Goal: Transaction & Acquisition: Subscribe to service/newsletter

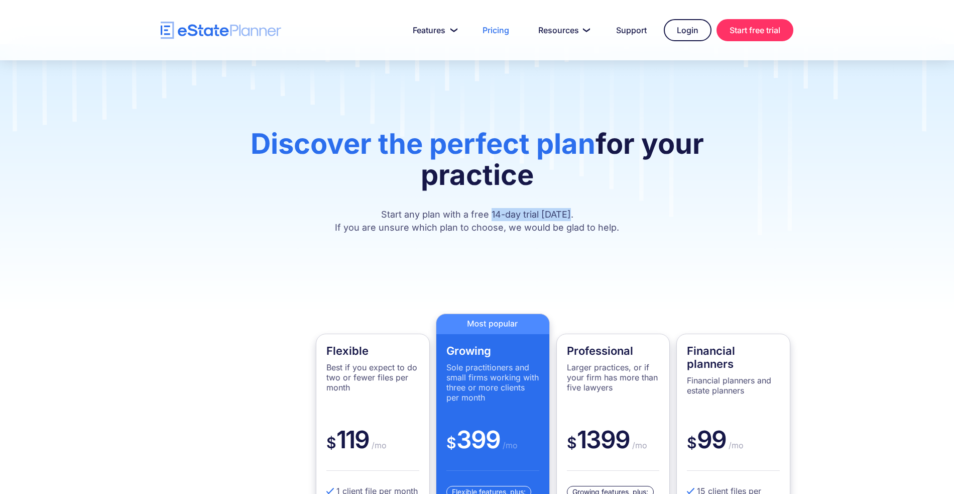
drag, startPoint x: 576, startPoint y: 212, endPoint x: 493, endPoint y: 214, distance: 83.4
click at [493, 214] on p "Start any plan with a free 14-day trial [DATE]. If you are unsure which plan to…" at bounding box center [477, 221] width 542 height 26
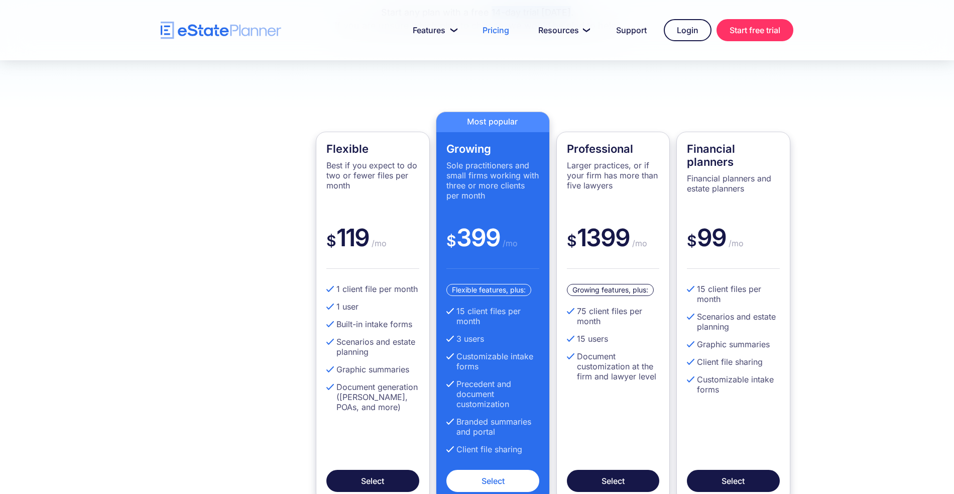
scroll to position [218, 0]
drag, startPoint x: 377, startPoint y: 148, endPoint x: 323, endPoint y: 149, distance: 53.7
click at [323, 149] on div "Flexible Best if you expect to do two or fewer files per month $ 119 /mo 1 clie…" at bounding box center [373, 317] width 114 height 371
drag, startPoint x: 371, startPoint y: 233, endPoint x: 336, endPoint y: 239, distance: 35.2
click at [336, 239] on div "$ 119 /mo" at bounding box center [372, 245] width 93 height 46
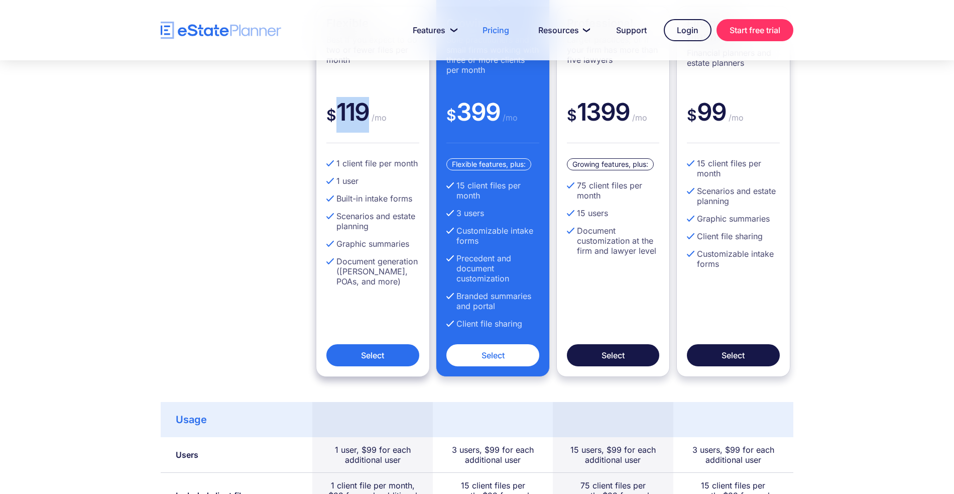
scroll to position [347, 0]
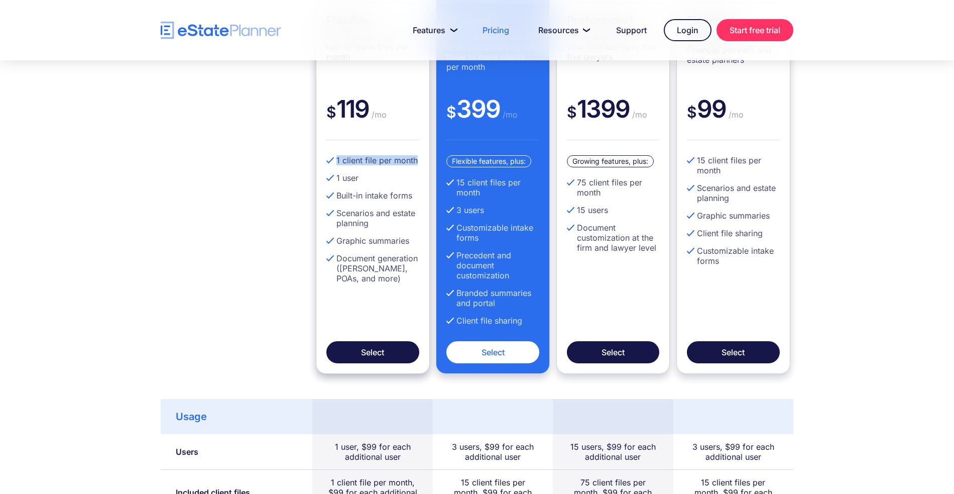
drag, startPoint x: 336, startPoint y: 159, endPoint x: 418, endPoint y: 161, distance: 81.9
click at [418, 161] on li "1 client file per month" at bounding box center [372, 160] width 93 height 10
drag, startPoint x: 408, startPoint y: 458, endPoint x: 382, endPoint y: 457, distance: 26.6
click at [382, 457] on div "1 user, $99 for each additional user" at bounding box center [372, 451] width 90 height 20
click at [336, 448] on div "1 user, $99 for each additional user" at bounding box center [372, 451] width 90 height 20
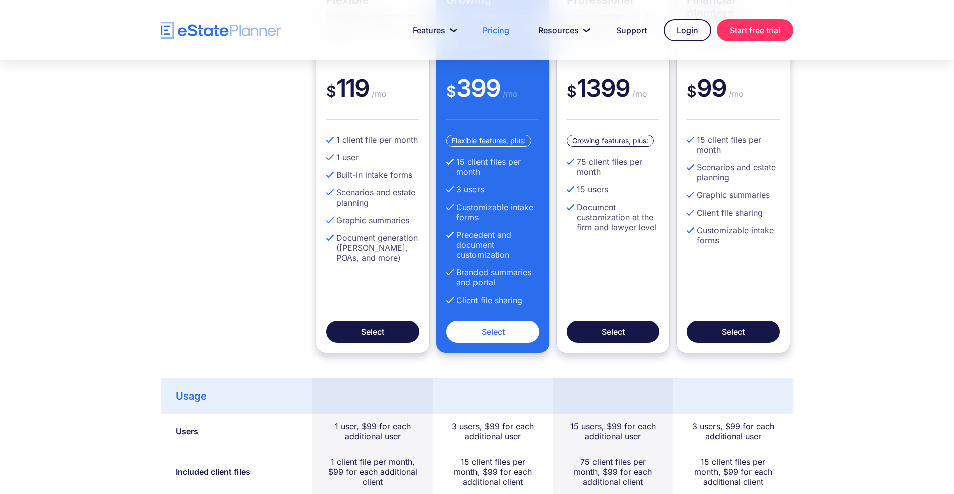
scroll to position [390, 0]
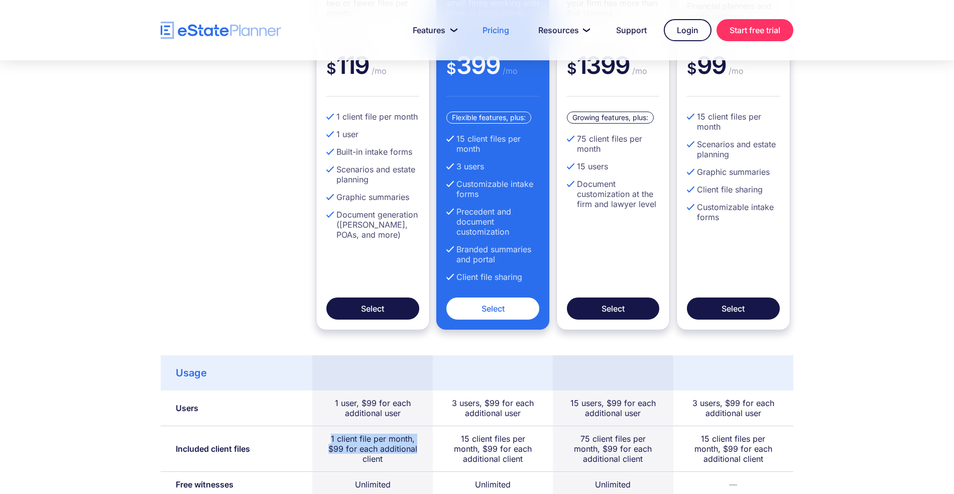
drag, startPoint x: 328, startPoint y: 441, endPoint x: 423, endPoint y: 448, distance: 94.7
click at [423, 448] on div "1 client file per month, $99 for each additional client" at bounding box center [372, 449] width 120 height 46
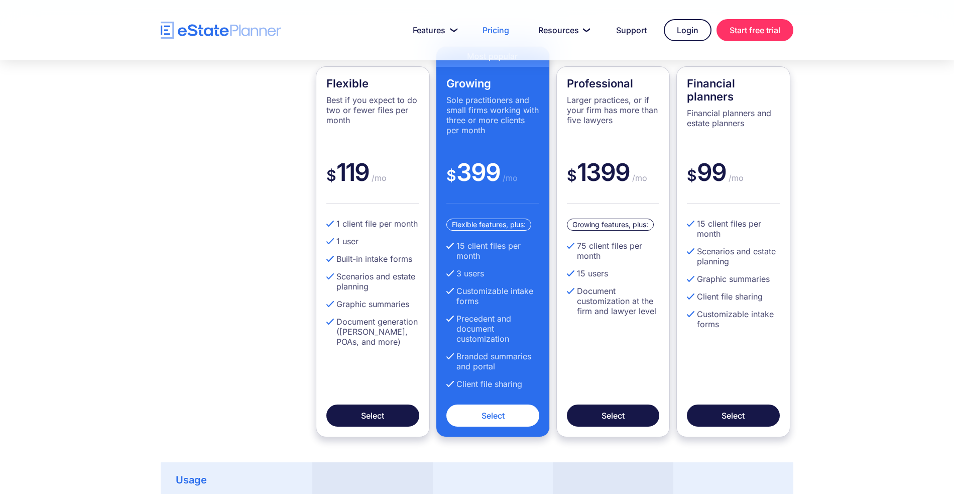
scroll to position [280, 0]
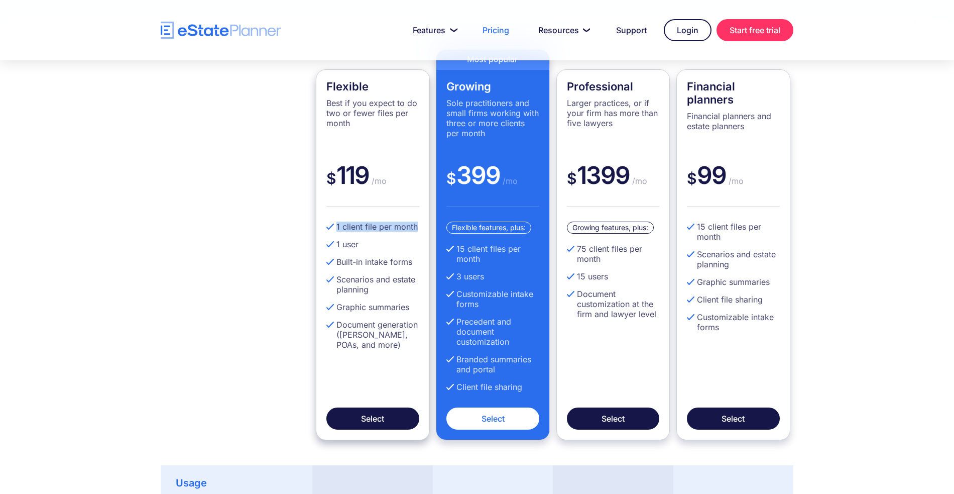
drag, startPoint x: 335, startPoint y: 226, endPoint x: 416, endPoint y: 228, distance: 80.9
click at [416, 228] on li "1 client file per month" at bounding box center [372, 226] width 93 height 10
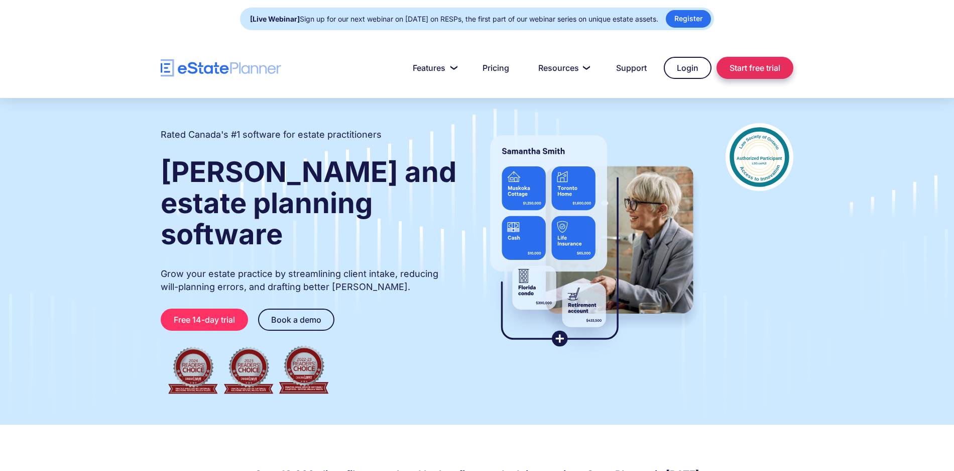
click at [730, 64] on link "Start free trial" at bounding box center [755, 68] width 77 height 22
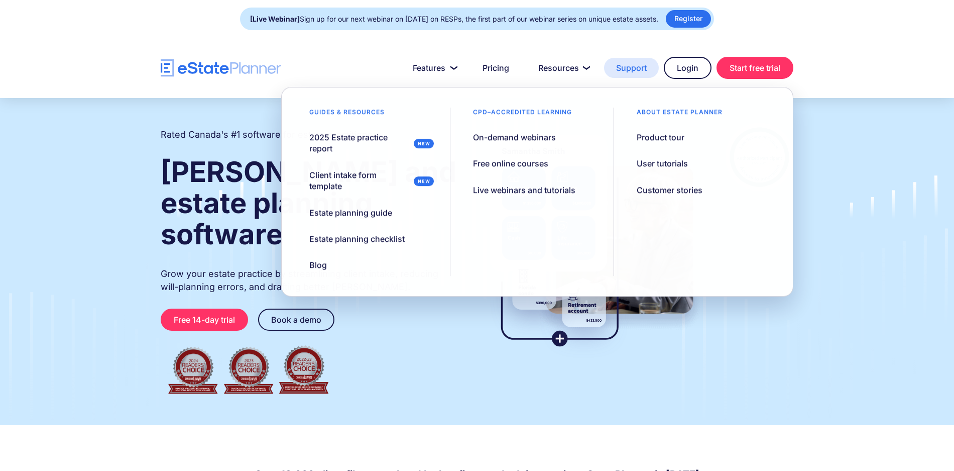
click at [626, 69] on link "Support" at bounding box center [631, 68] width 55 height 20
